Goal: Book appointment/travel/reservation

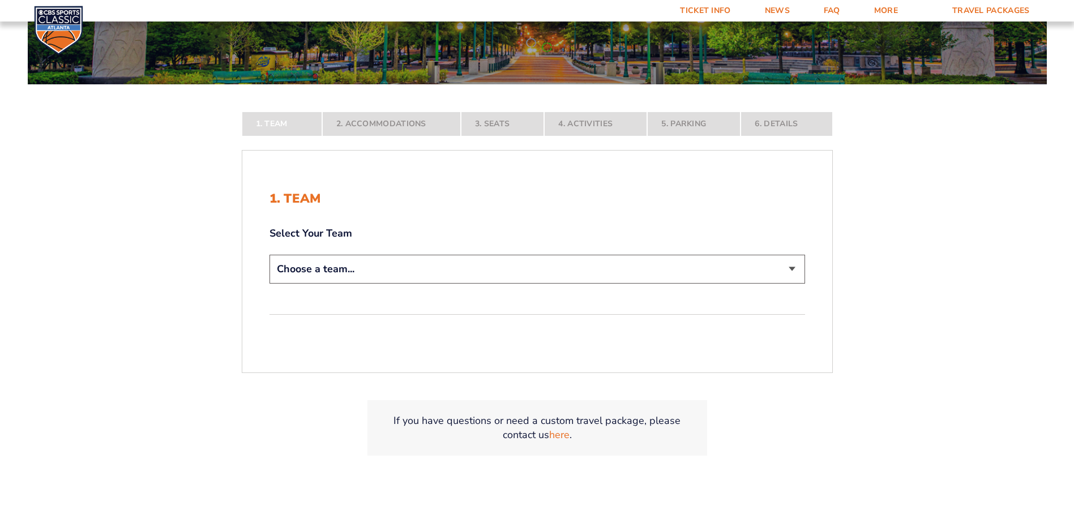
scroll to position [226, 0]
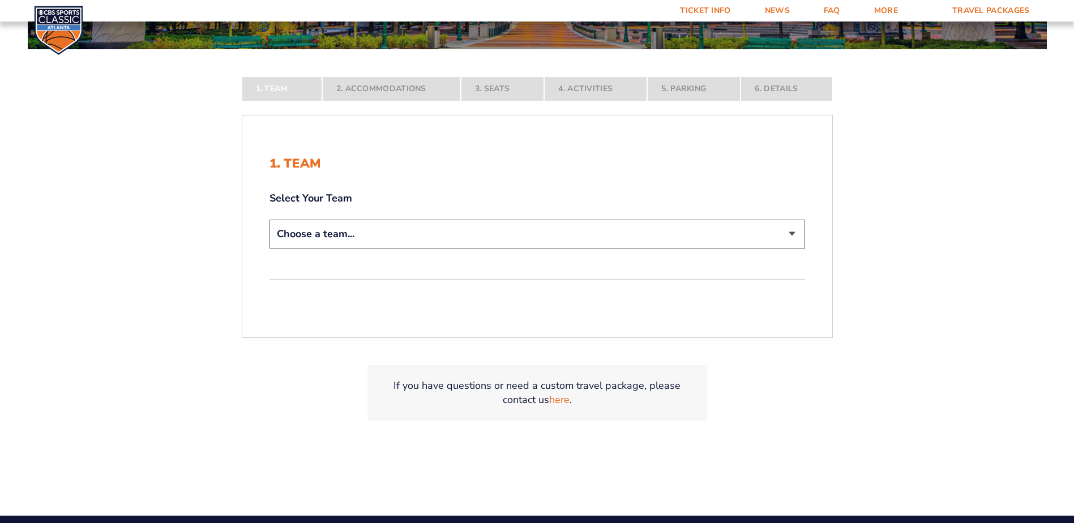
click at [791, 234] on select "Choose a team... [US_STATE] Wildcats [US_STATE] State Buckeyes [US_STATE] Tar H…" at bounding box center [536, 234] width 535 height 29
select select "12956"
click at [269, 248] on select "Choose a team... [US_STATE] Wildcats [US_STATE] State Buckeyes [US_STATE] Tar H…" at bounding box center [536, 234] width 535 height 29
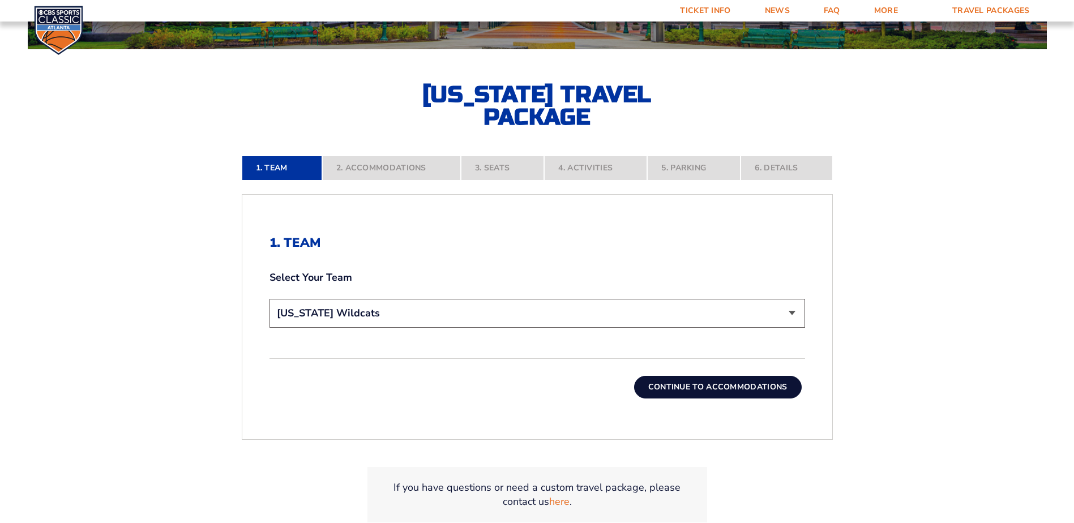
click at [687, 384] on button "Continue To Accommodations" at bounding box center [718, 387] width 168 height 23
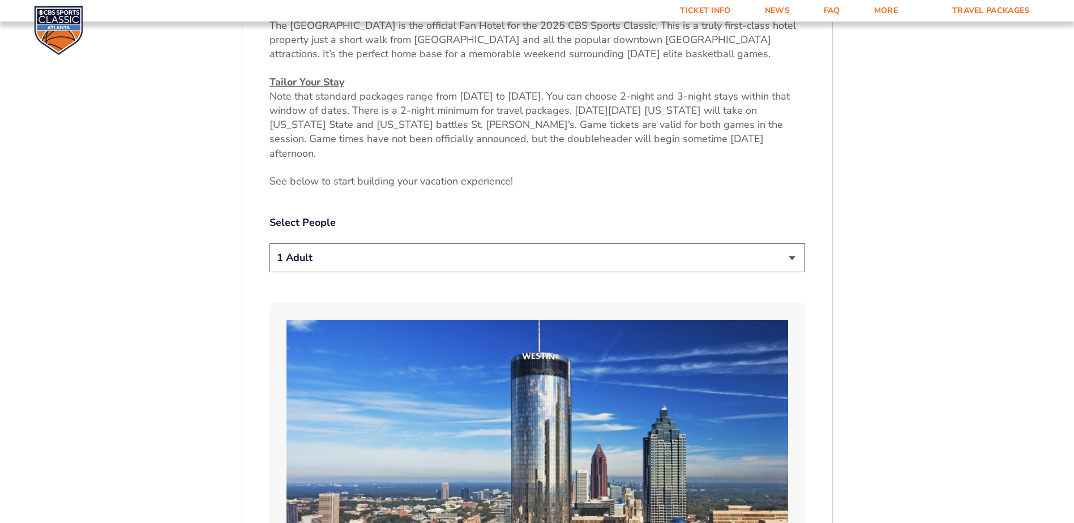
scroll to position [530, 0]
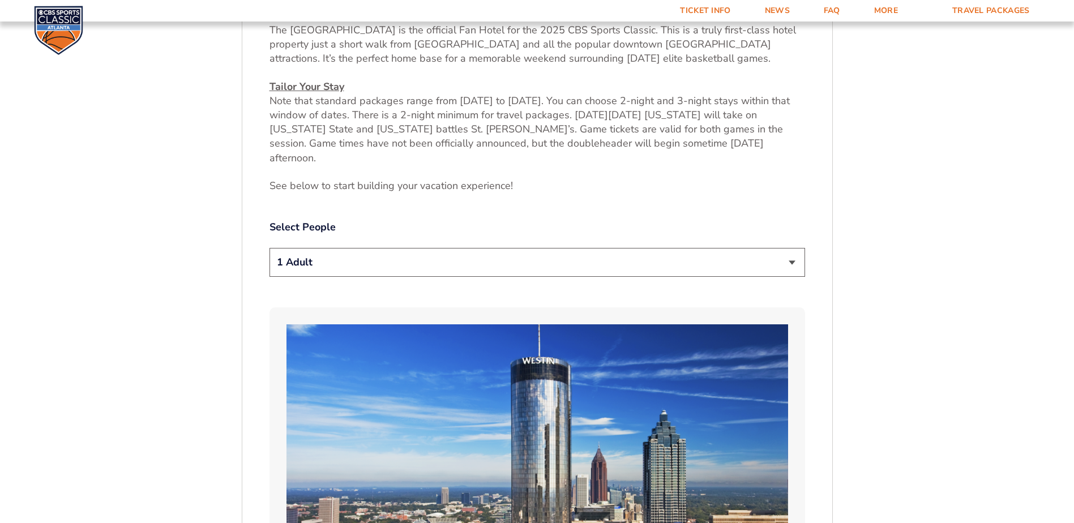
click at [791, 248] on select "1 Adult 2 Adults 3 Adults 4 Adults 2 Adults + 1 Child 2 Adults + 2 Children 2 A…" at bounding box center [536, 262] width 535 height 29
select select "2 Adults"
click at [269, 248] on select "1 Adult 2 Adults 3 Adults 4 Adults 2 Adults + 1 Child 2 Adults + 2 Children 2 A…" at bounding box center [536, 262] width 535 height 29
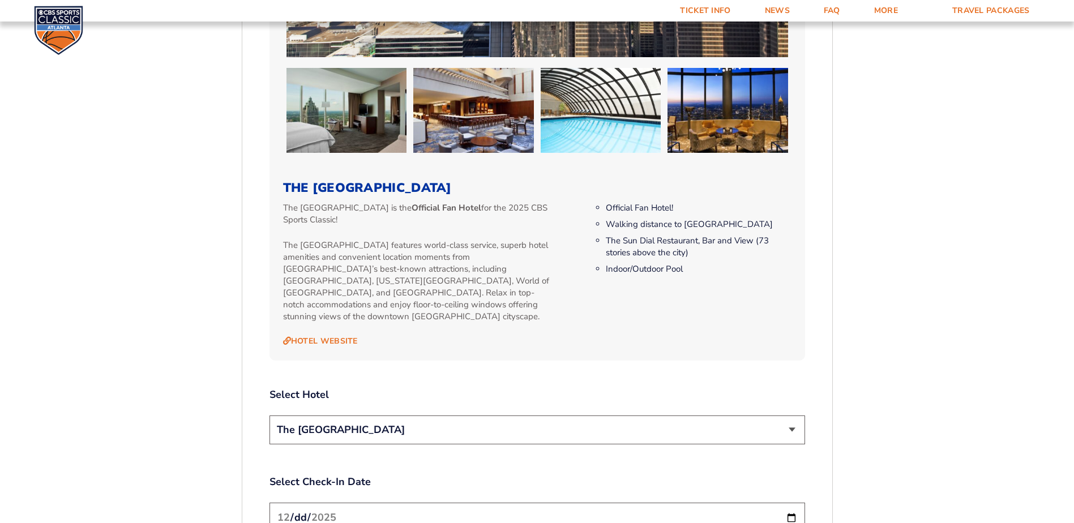
scroll to position [1153, 0]
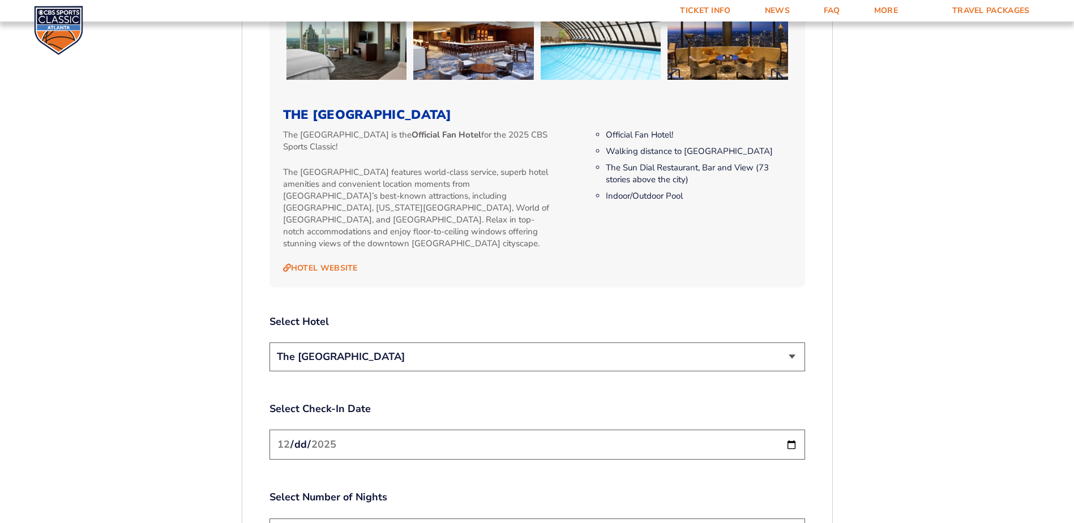
click at [610, 342] on select "The [GEOGRAPHIC_DATA]" at bounding box center [536, 356] width 535 height 29
click at [589, 282] on div "2. Accommodations We look forward to seeing you in [GEOGRAPHIC_DATA] for the 20…" at bounding box center [536, 103] width 535 height 1589
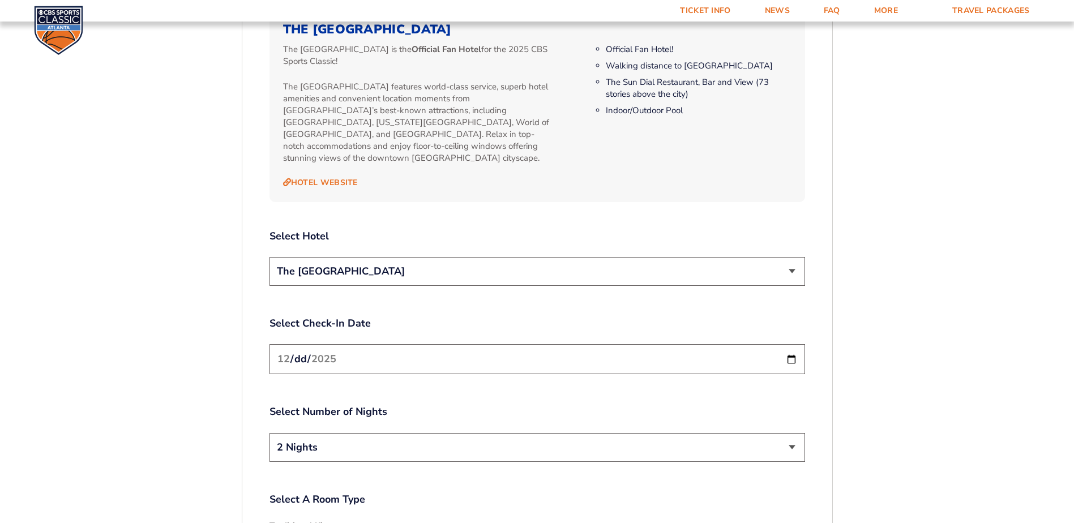
scroll to position [1266, 0]
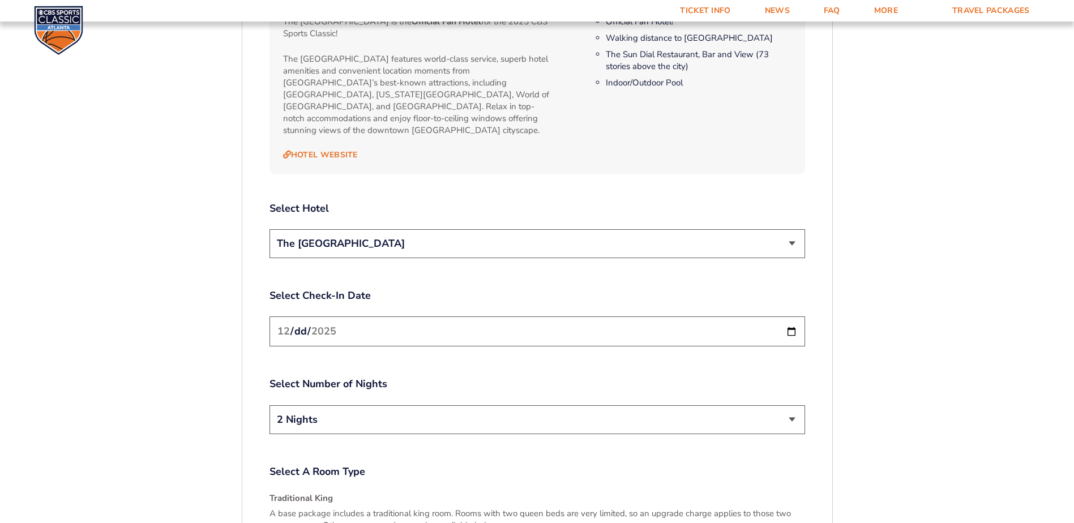
click at [791, 316] on input "[DATE]" at bounding box center [536, 331] width 535 height 30
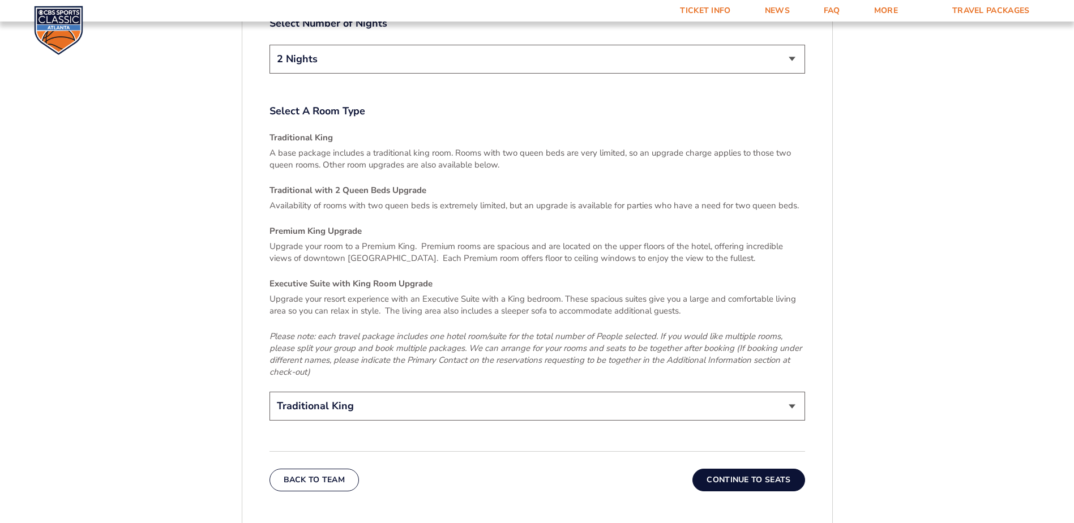
scroll to position [1662, 0]
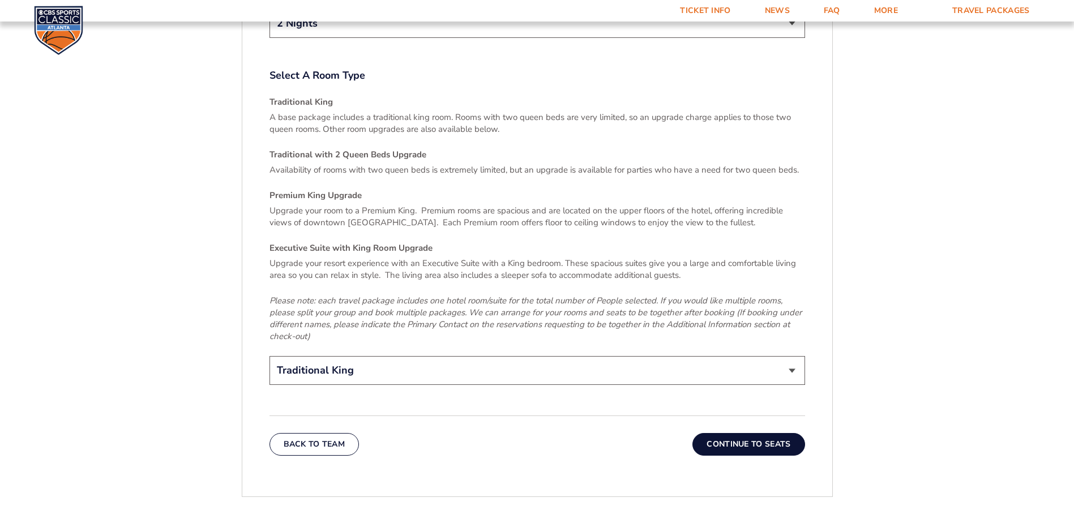
click at [792, 356] on select "Traditional King Traditional with 2 Queen Beds Upgrade (+$45 per night) Premium…" at bounding box center [536, 370] width 535 height 29
select select "Traditional with 2 Queen Beds Upgrade"
click at [269, 356] on select "Traditional King Traditional with 2 Queen Beds Upgrade (+$45 per night) Premium…" at bounding box center [536, 370] width 535 height 29
click at [730, 433] on button "Continue To Seats" at bounding box center [748, 444] width 112 height 23
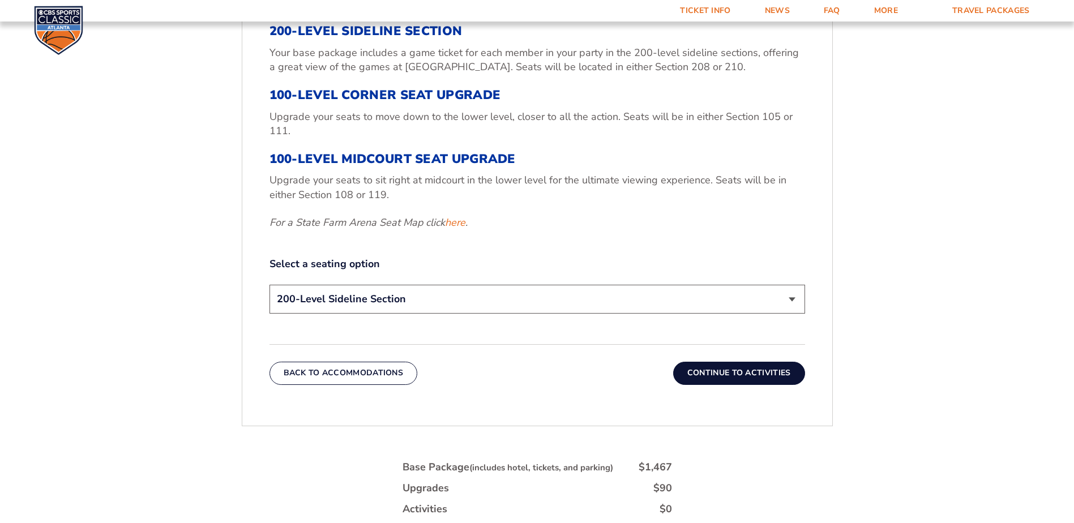
scroll to position [474, 0]
click at [555, 298] on select "200-Level Sideline Section 100-Level Corner Seat Upgrade (+$120 per person) 100…" at bounding box center [536, 298] width 535 height 29
select select "100-Level Corner Seat Upgrade"
click at [269, 284] on select "200-Level Sideline Section 100-Level Corner Seat Upgrade (+$120 per person) 100…" at bounding box center [536, 298] width 535 height 29
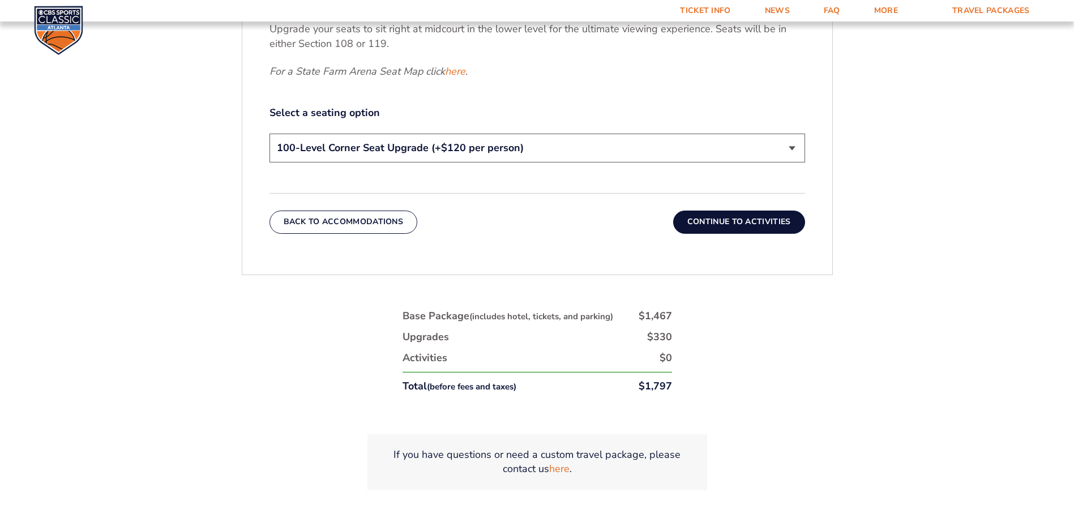
scroll to position [644, 0]
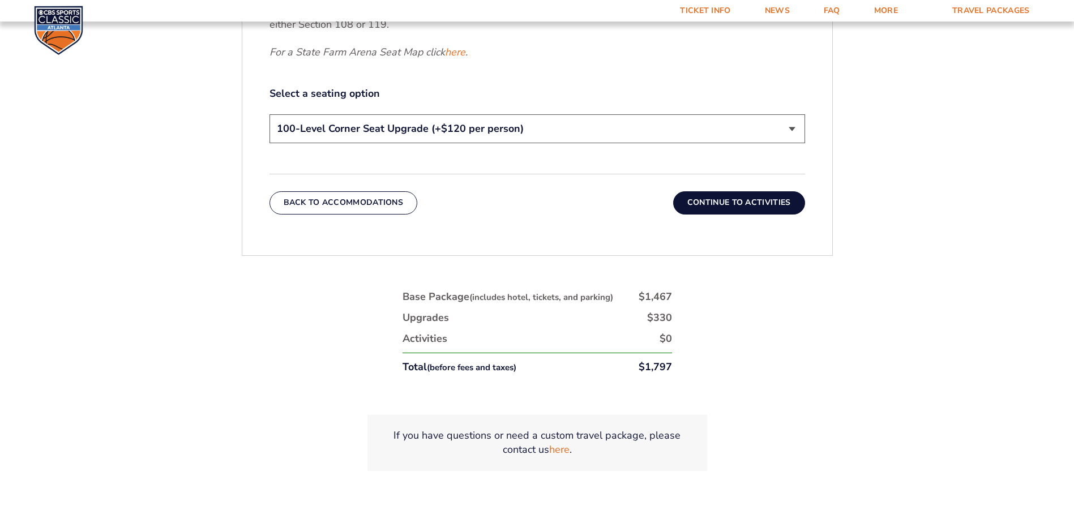
click at [736, 203] on button "Continue To Activities" at bounding box center [739, 202] width 132 height 23
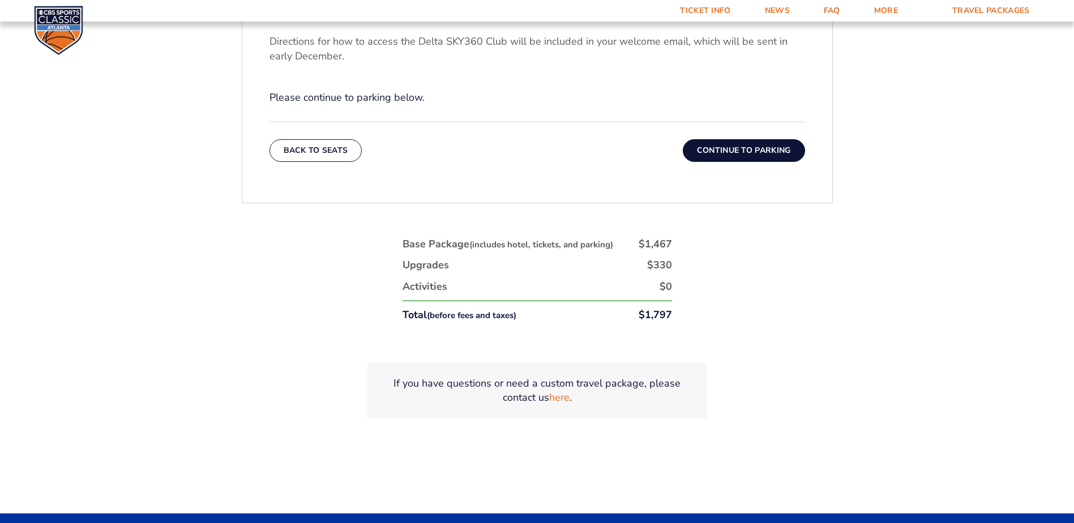
scroll to position [587, 0]
